Goal: Transaction & Acquisition: Purchase product/service

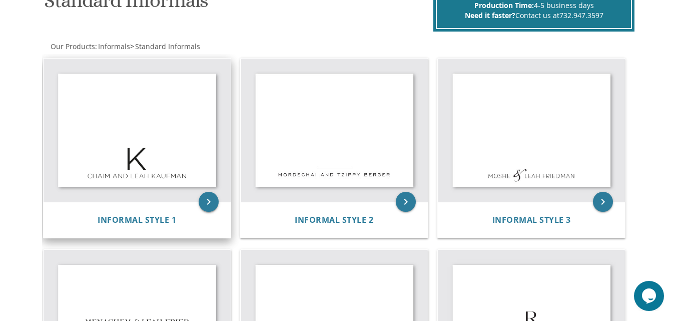
scroll to position [171, 0]
click at [209, 198] on icon "keyboard_arrow_right" at bounding box center [209, 202] width 20 height 20
click at [212, 201] on icon "keyboard_arrow_right" at bounding box center [209, 202] width 20 height 20
click at [212, 207] on icon "keyboard_arrow_right" at bounding box center [209, 202] width 20 height 20
click at [204, 207] on icon "keyboard_arrow_right" at bounding box center [209, 202] width 20 height 20
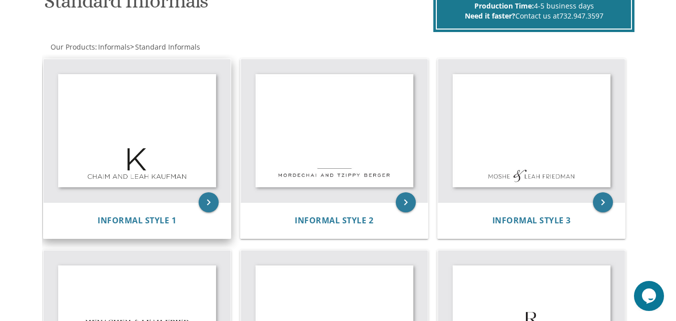
click at [147, 130] on img at bounding box center [137, 130] width 187 height 143
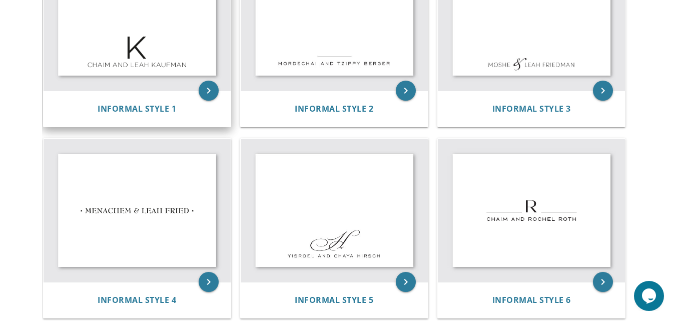
scroll to position [283, 0]
click at [212, 90] on icon "keyboard_arrow_right" at bounding box center [209, 90] width 20 height 20
click at [204, 86] on icon "keyboard_arrow_right" at bounding box center [209, 90] width 20 height 20
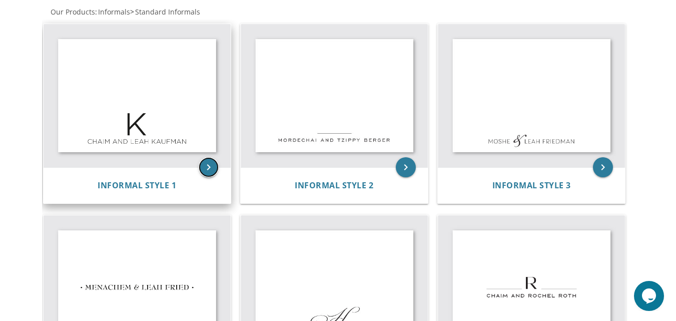
scroll to position [205, 0]
click at [149, 106] on img at bounding box center [137, 96] width 187 height 143
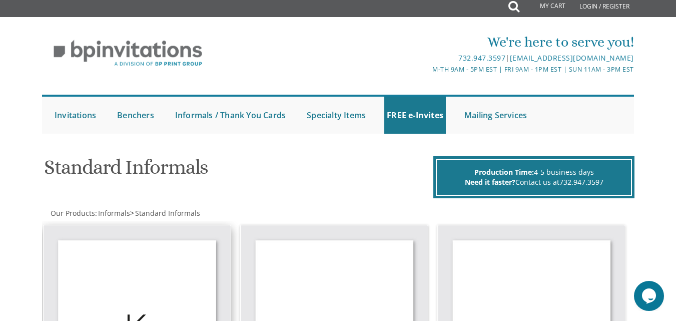
scroll to position [4, 0]
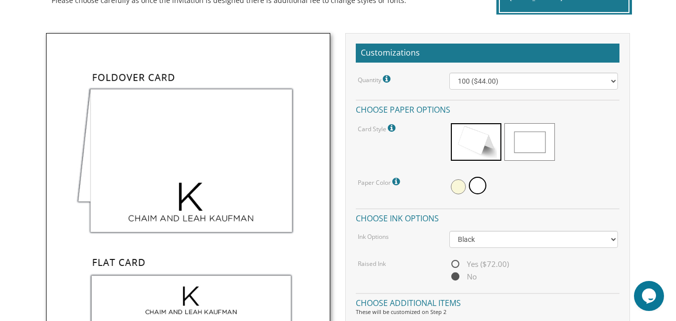
scroll to position [266, 0]
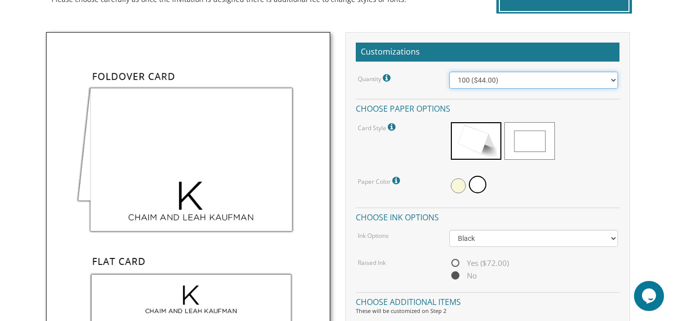
click at [519, 80] on select "100 ($44.00) 200 ($63.00) 300 ($82.00) 400 ($101.00) 500 ($120.00) 600 ($139.00…" at bounding box center [533, 80] width 168 height 17
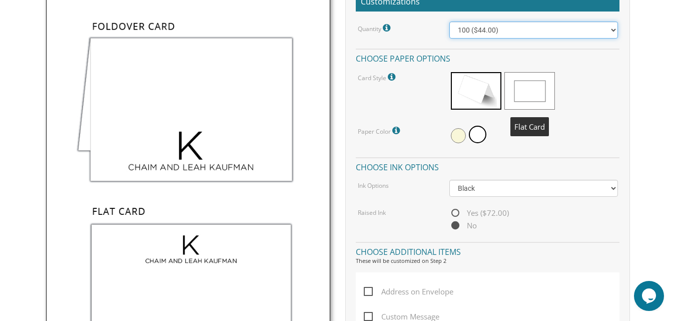
scroll to position [316, 0]
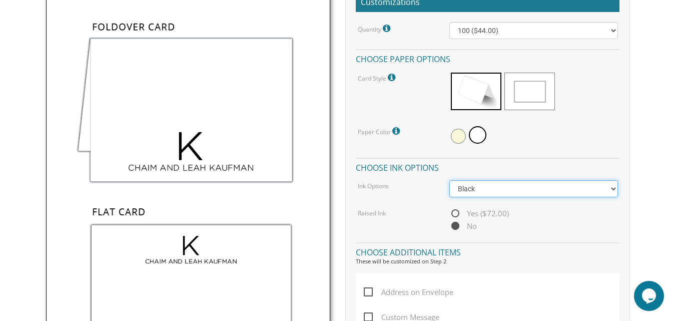
click at [501, 189] on select "Black Colored Ink ($32.00)" at bounding box center [533, 188] width 168 height 17
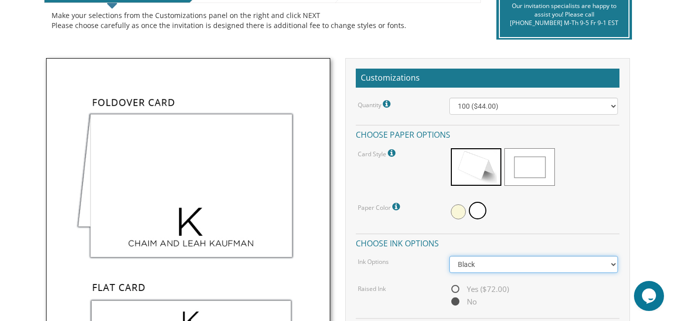
scroll to position [240, 0]
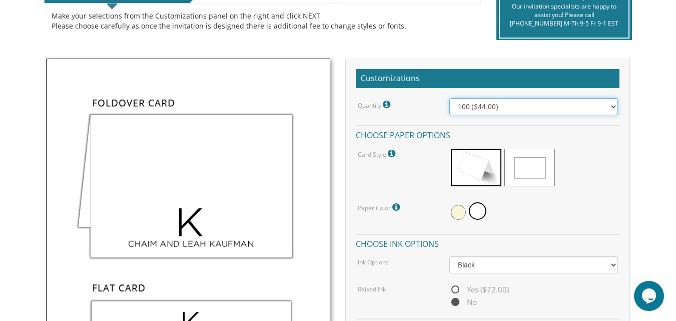
click at [515, 110] on select "100 ($44.00) 200 ($63.00) 300 ($82.00) 400 ($101.00) 500 ($120.00) 600 ($139.00…" at bounding box center [533, 106] width 168 height 17
click at [558, 107] on select "100 ($44.00) 200 ($63.00) 300 ($82.00) 400 ($101.00) 500 ($120.00) 600 ($139.00…" at bounding box center [533, 106] width 168 height 17
click at [449, 98] on select "100 ($44.00) 200 ($63.00) 300 ($82.00) 400 ($101.00) 500 ($120.00) 600 ($139.00…" at bounding box center [533, 106] width 168 height 17
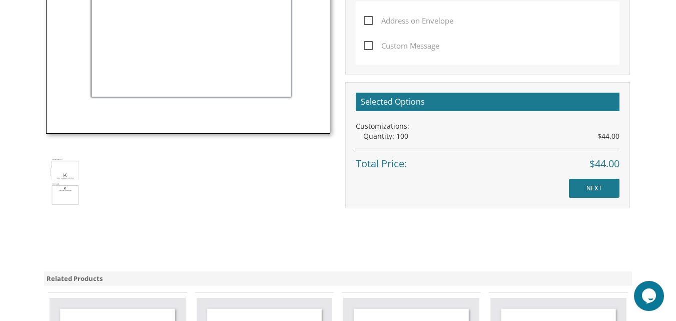
scroll to position [587, 0]
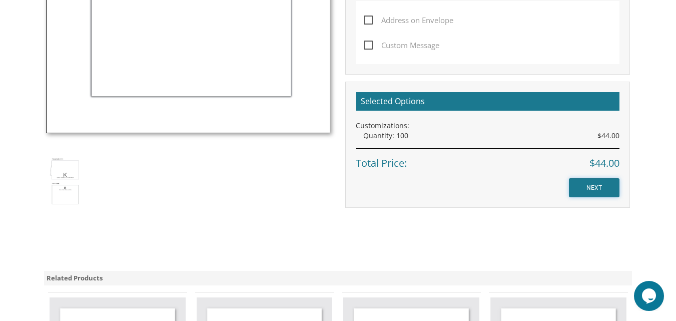
click at [603, 191] on input "NEXT" at bounding box center [594, 187] width 51 height 19
click at [590, 189] on input "NEXT" at bounding box center [594, 187] width 51 height 19
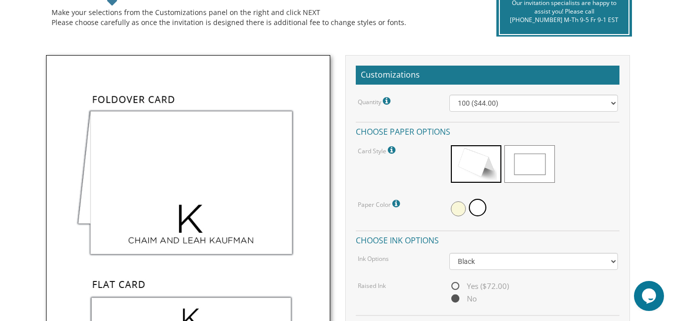
scroll to position [241, 0]
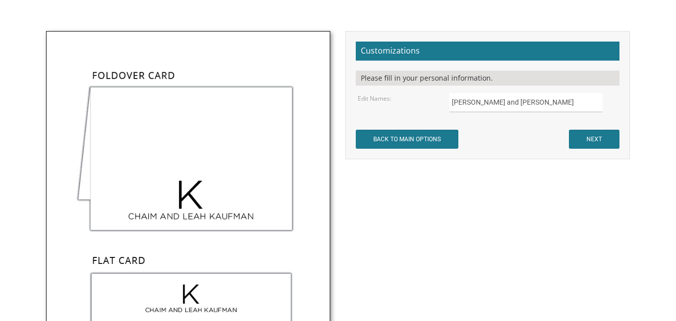
scroll to position [281, 0]
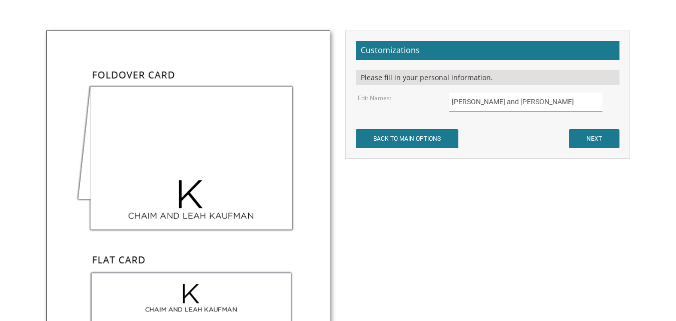
drag, startPoint x: 533, startPoint y: 105, endPoint x: 426, endPoint y: 116, distance: 108.1
click at [426, 116] on form "Customizations Please fill in your personal information. Edit Names: Chaim and …" at bounding box center [488, 94] width 264 height 107
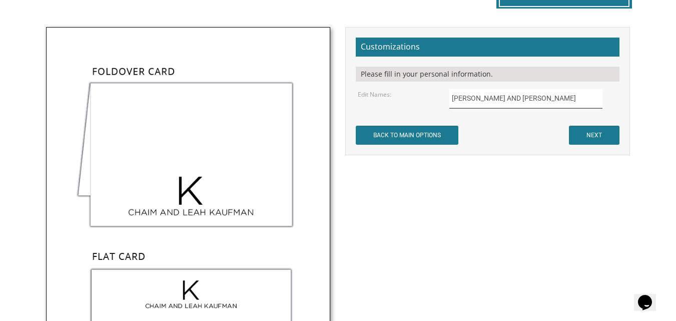
scroll to position [285, 0]
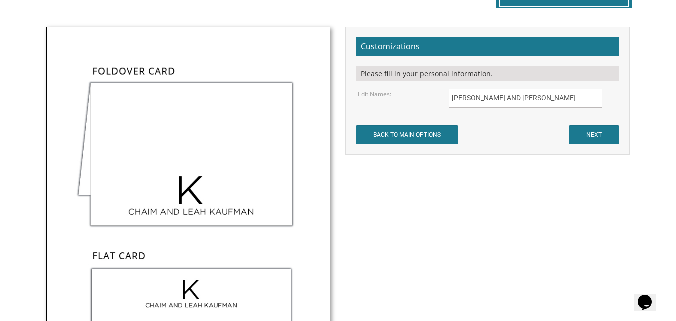
type input "BENJI AND SHEVA MAYER"
click at [596, 130] on input "NEXT" at bounding box center [594, 134] width 51 height 19
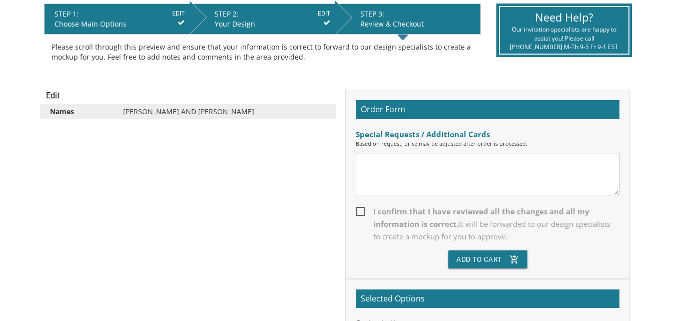
scroll to position [208, 0]
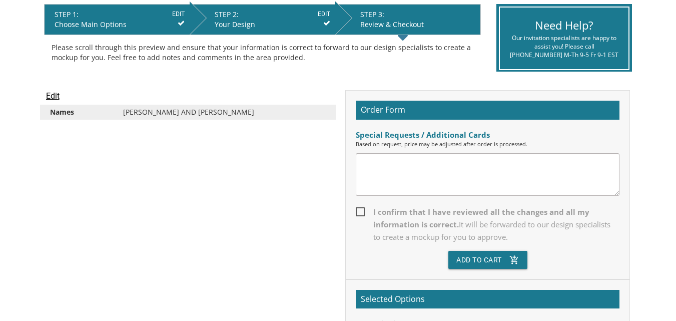
click at [358, 210] on span "I confirm that I have reviewed all the changes and all my information is correc…" at bounding box center [488, 225] width 264 height 38
click at [358, 210] on input "I confirm that I have reviewed all the changes and all my information is correc…" at bounding box center [359, 211] width 7 height 7
checkbox input "true"
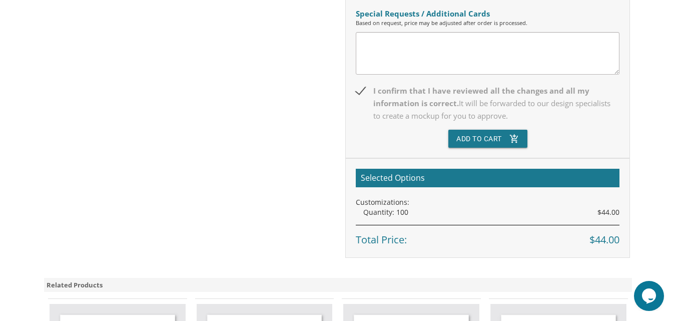
scroll to position [0, 0]
click at [487, 142] on button "Add To Cart add_shopping_cart" at bounding box center [487, 139] width 79 height 18
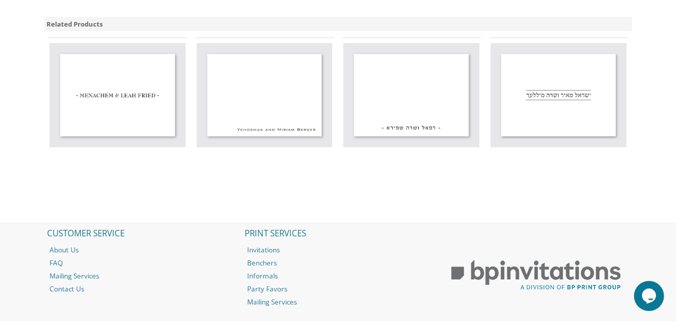
scroll to position [597, 0]
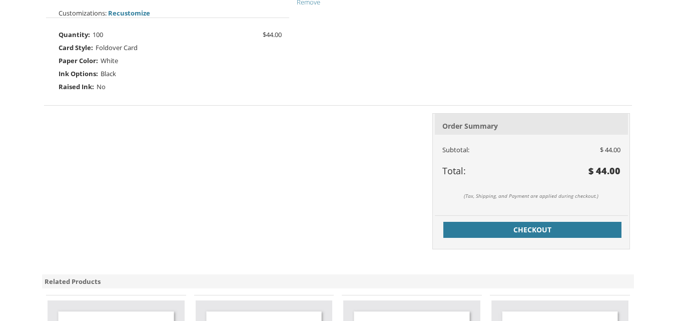
scroll to position [340, 0]
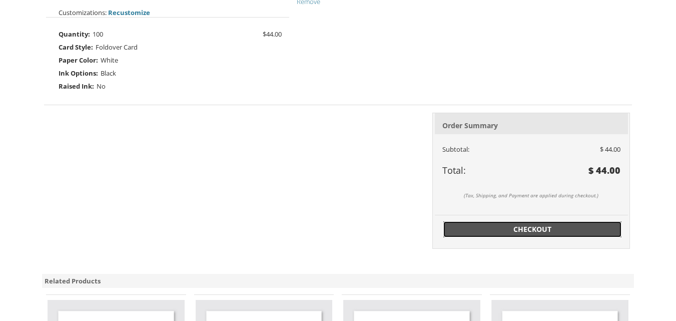
click at [494, 230] on span "Checkout" at bounding box center [532, 229] width 166 height 10
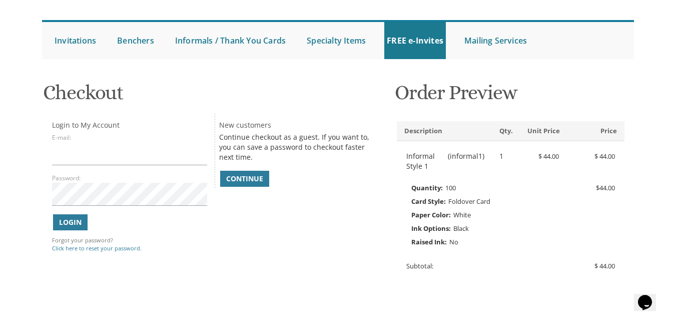
scroll to position [82, 0]
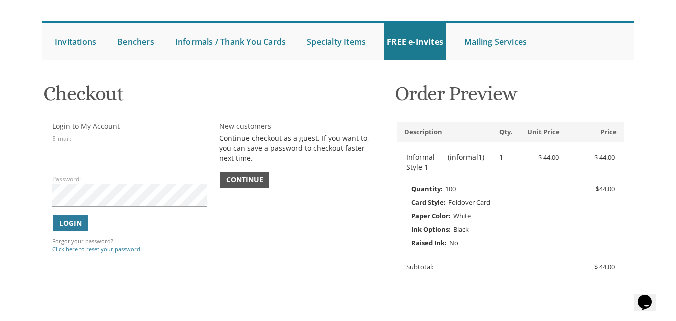
click at [247, 175] on span "Continue" at bounding box center [244, 180] width 37 height 10
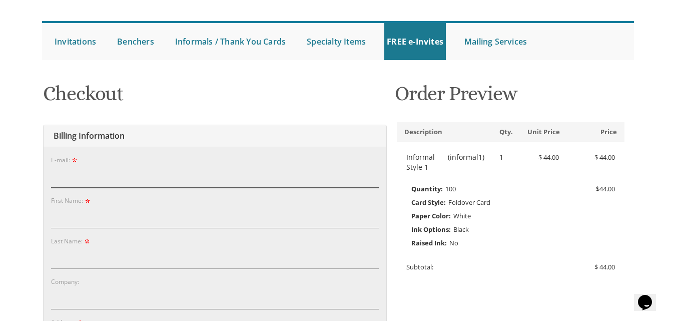
click at [191, 174] on input "E-mail:" at bounding box center [215, 176] width 328 height 23
type input "[EMAIL_ADDRESS][DOMAIN_NAME]"
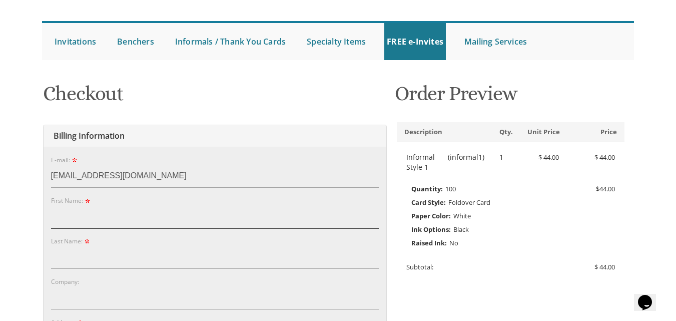
click at [59, 223] on input "First Name:" at bounding box center [215, 216] width 328 height 23
type input "Sheva"
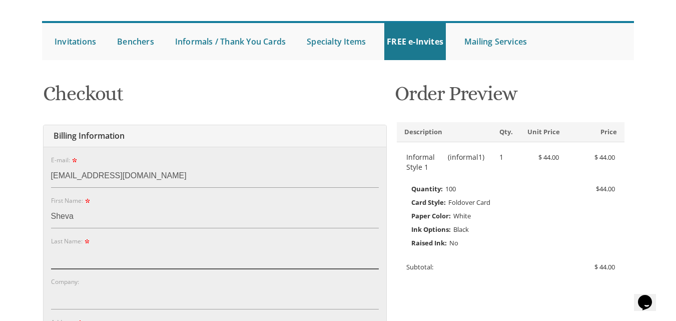
type input "Brun"
type input "[STREET_ADDRESS]"
type input "Brooklyn"
type input "11230"
select select "NY"
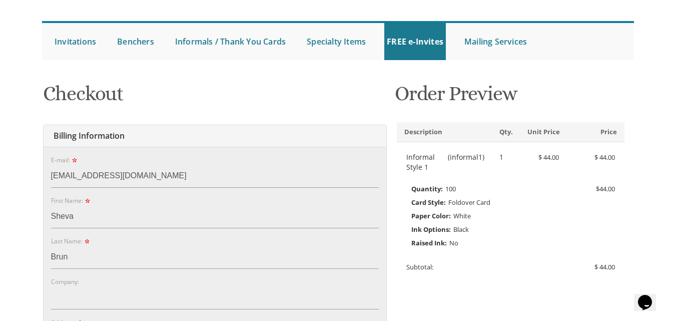
type input "9292875594"
drag, startPoint x: 77, startPoint y: 262, endPoint x: 25, endPoint y: 259, distance: 52.1
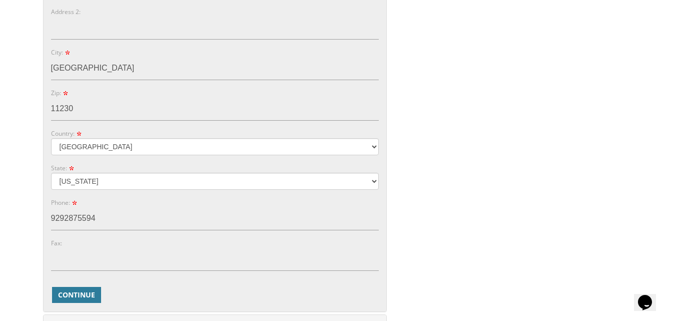
scroll to position [483, 0]
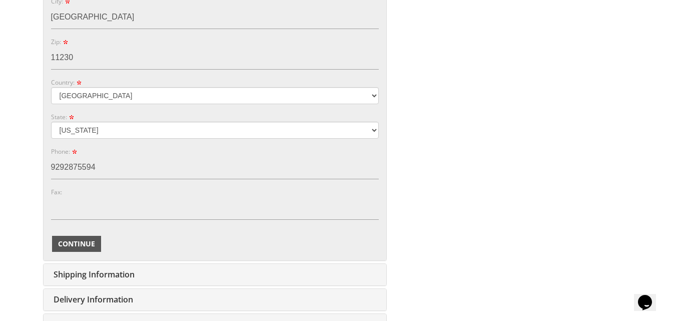
type input "Mayer"
click at [71, 238] on button "Continue" at bounding box center [76, 244] width 49 height 16
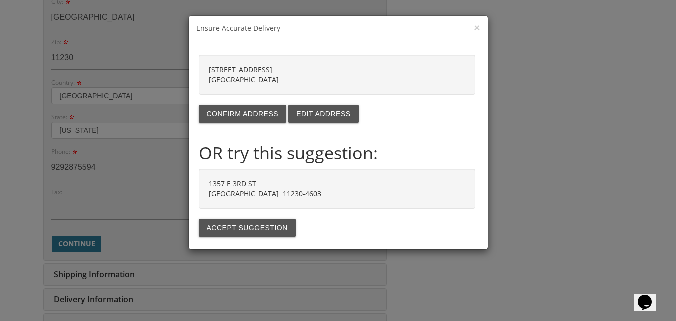
click at [282, 69] on div "1357 East 3rd street Brooklyn NY 11230" at bounding box center [337, 75] width 277 height 40
click at [272, 70] on div "1357 East 3rd street Brooklyn NY 11230" at bounding box center [337, 75] width 277 height 40
drag, startPoint x: 272, startPoint y: 70, endPoint x: 189, endPoint y: 71, distance: 83.0
click at [189, 71] on div "1357 East 3rd street Brooklyn NY 11230 Confirm address Edit address OR try this…" at bounding box center [338, 145] width 299 height 207
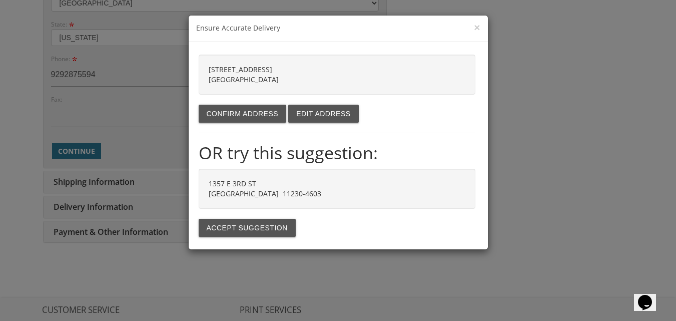
scroll to position [575, 0]
click at [285, 66] on div "1357 East 3rd street Brooklyn NY 11230" at bounding box center [337, 75] width 277 height 40
click at [254, 120] on button "Confirm address" at bounding box center [243, 114] width 88 height 18
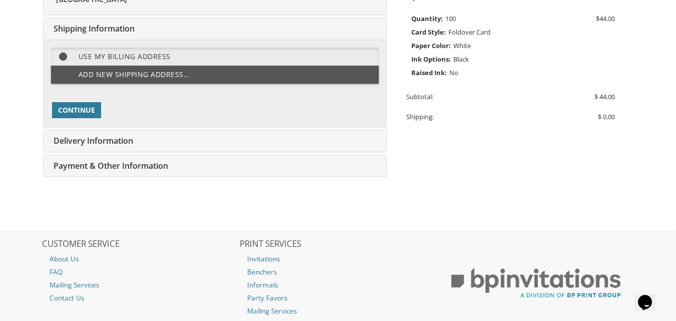
scroll to position [251, 0]
click at [68, 114] on span "Continue" at bounding box center [76, 111] width 37 height 10
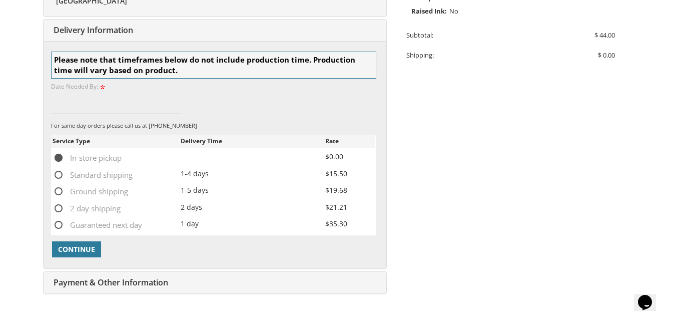
scroll to position [314, 0]
click at [71, 252] on span "Continue" at bounding box center [76, 248] width 37 height 10
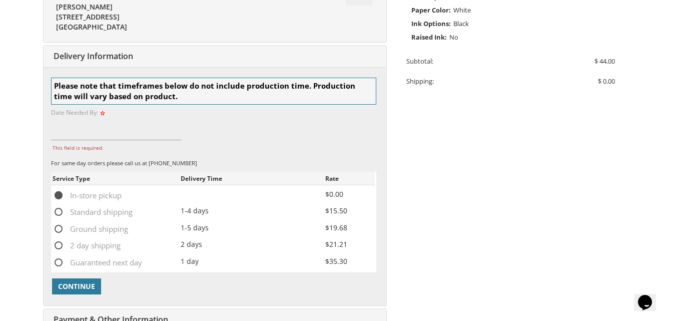
scroll to position [304, 0]
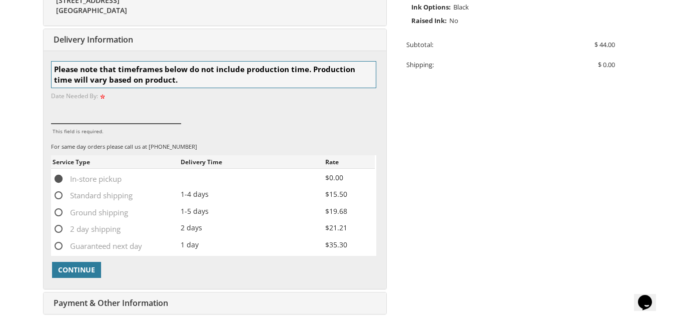
click at [110, 120] on input "This field is required." at bounding box center [116, 112] width 130 height 23
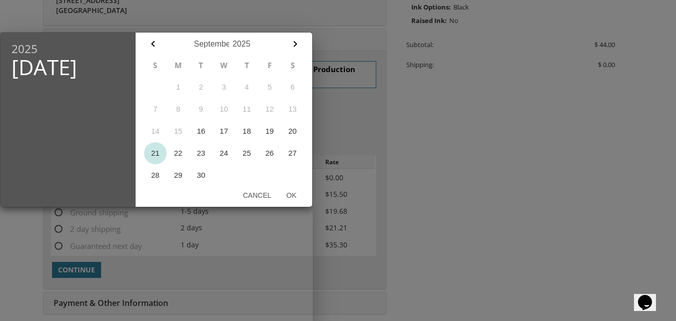
click at [155, 152] on button "21" at bounding box center [155, 153] width 23 height 22
click at [290, 194] on button "Ok" at bounding box center [291, 195] width 25 height 18
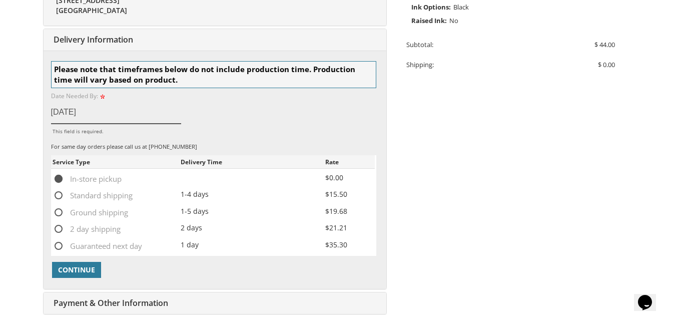
click at [90, 115] on input "Sep 21, 2025" at bounding box center [116, 112] width 130 height 23
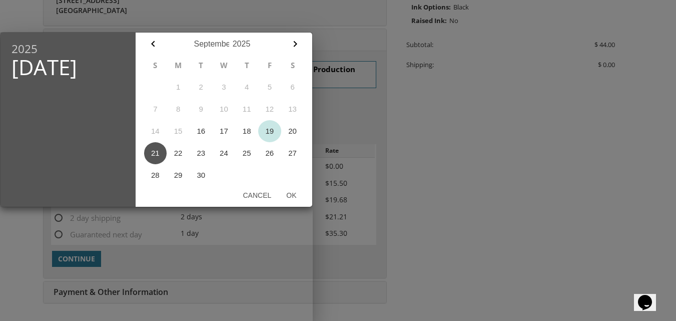
click at [270, 133] on button "19" at bounding box center [269, 131] width 23 height 22
click at [293, 194] on button "Ok" at bounding box center [291, 195] width 25 height 18
type input "Sep 19, 2025"
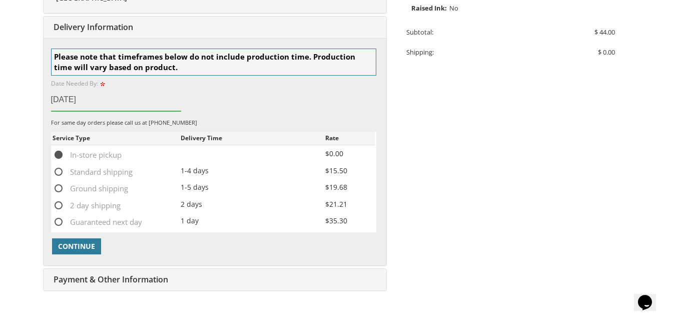
scroll to position [315, 0]
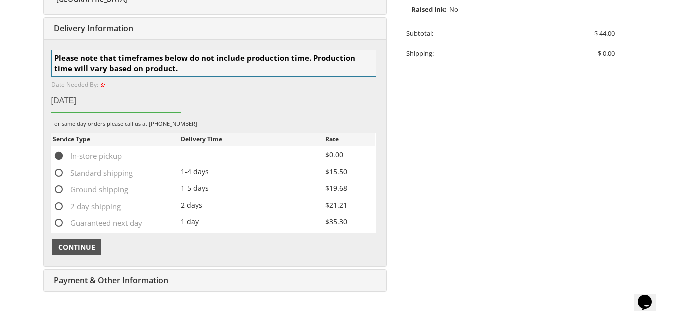
click at [90, 247] on span "Continue" at bounding box center [76, 247] width 37 height 10
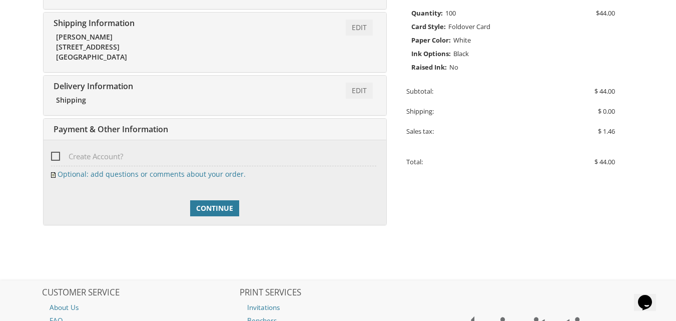
scroll to position [255, 0]
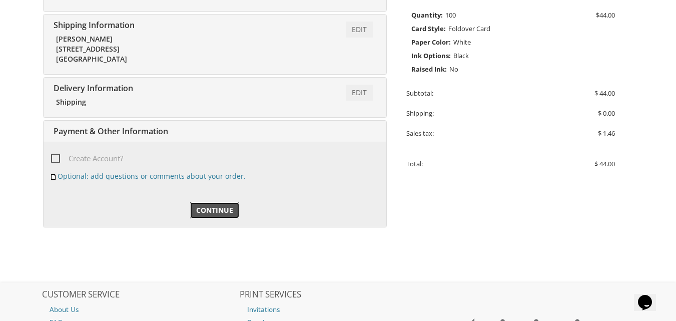
click at [216, 209] on span "Continue" at bounding box center [214, 210] width 37 height 10
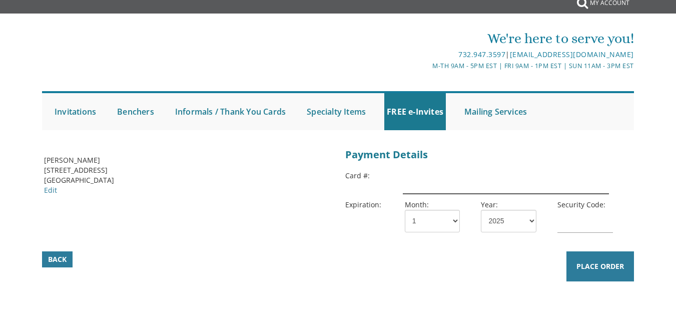
click at [437, 187] on input "text" at bounding box center [506, 182] width 206 height 23
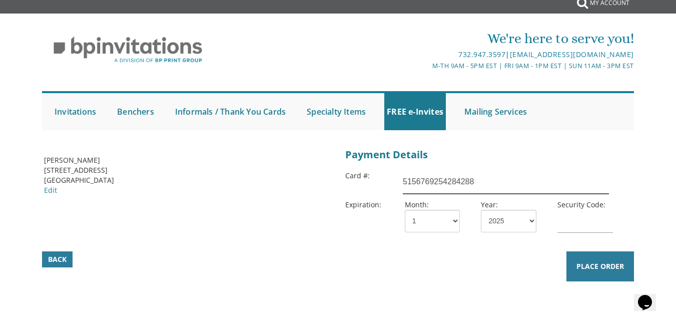
type input "5156769254284288"
click at [453, 219] on select "1 2 3 4 5 6 7 8 9 10 11 12" at bounding box center [432, 221] width 55 height 23
select select "11"
click at [405, 210] on select "1 2 3 4 5 6 7 8 9 10 11 12" at bounding box center [432, 221] width 55 height 23
click at [526, 226] on select "2025 2026 2027 2028 2029 2030 2031 2032 2033 2034 2035" at bounding box center [508, 221] width 55 height 23
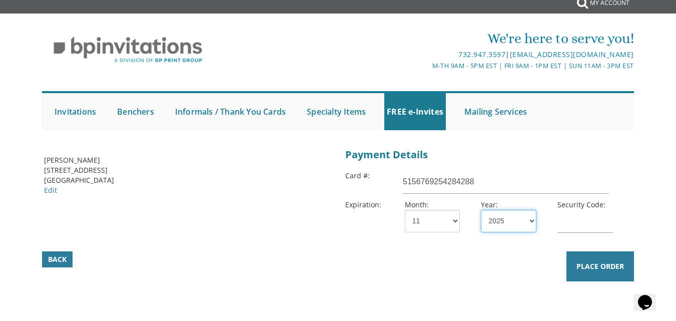
select select "27"
click at [481, 210] on select "2025 2026 2027 2028 2029 2030 2031 2032 2033 2034 2035" at bounding box center [508, 221] width 55 height 23
click at [558, 227] on input "text" at bounding box center [584, 221] width 55 height 23
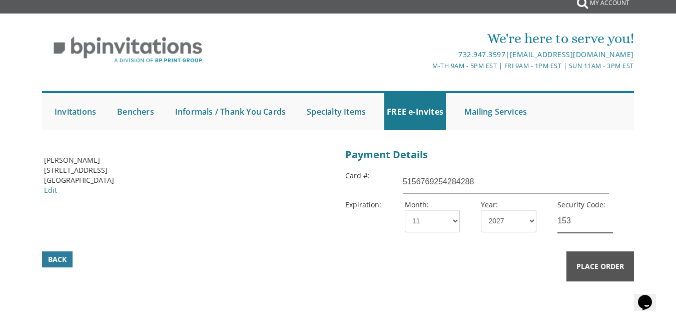
type input "153"
click at [621, 265] on span "Place Order" at bounding box center [600, 266] width 48 height 10
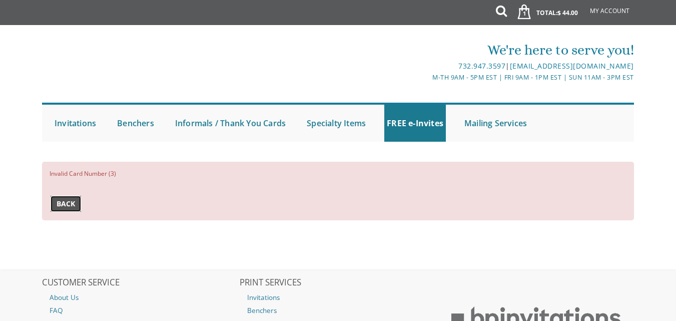
click at [69, 203] on span "Back" at bounding box center [66, 204] width 19 height 10
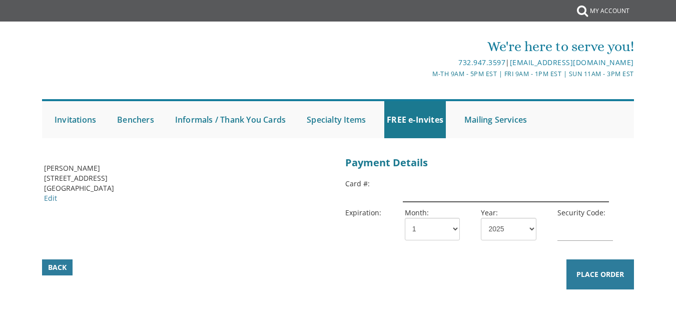
click at [433, 199] on input "text" at bounding box center [506, 190] width 206 height 23
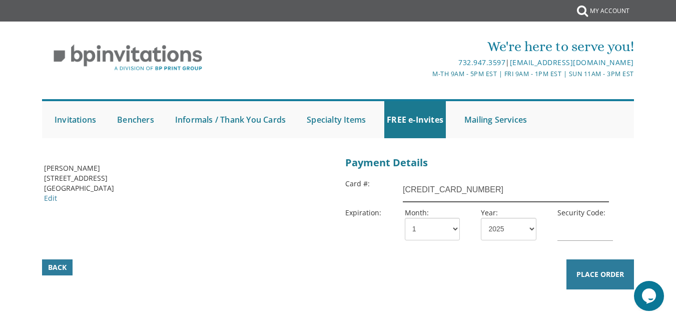
type input "[CREDIT_CARD_NUMBER]"
click at [451, 231] on select "1 2 3 4 5 6 7 8 9 10 11 12" at bounding box center [432, 229] width 55 height 23
select select "11"
click at [405, 218] on select "1 2 3 4 5 6 7 8 9 10 11 12" at bounding box center [432, 229] width 55 height 23
click at [510, 225] on select "2025 2026 2027 2028 2029 2030 2031 2032 2033 2034 2035" at bounding box center [508, 229] width 55 height 23
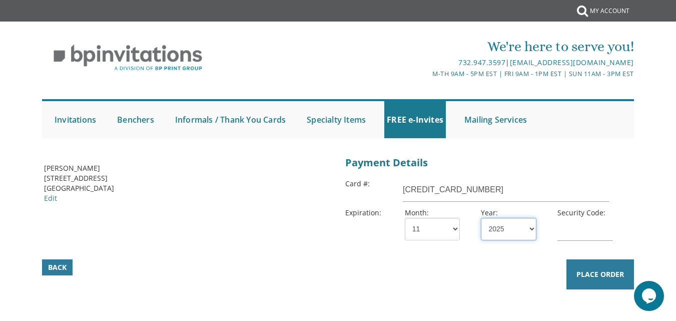
select select "27"
click at [481, 218] on select "2025 2026 2027 2028 2029 2030 2031 2032 2033 2034 2035" at bounding box center [508, 229] width 55 height 23
click at [576, 233] on input "text" at bounding box center [584, 229] width 55 height 23
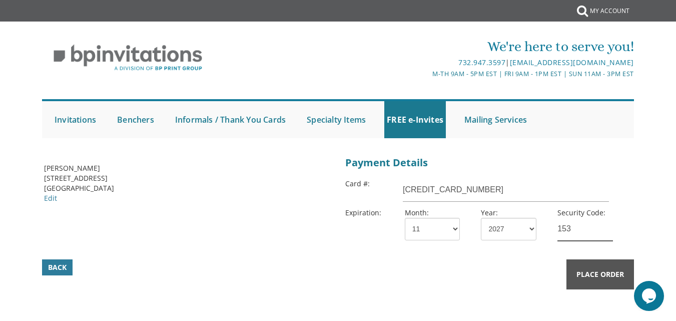
type input "153"
click at [595, 262] on button "Place Order" at bounding box center [600, 274] width 68 height 30
